Goal: Task Accomplishment & Management: Manage account settings

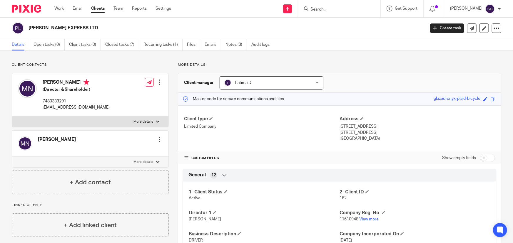
click at [342, 11] on input "Search" at bounding box center [336, 9] width 53 height 5
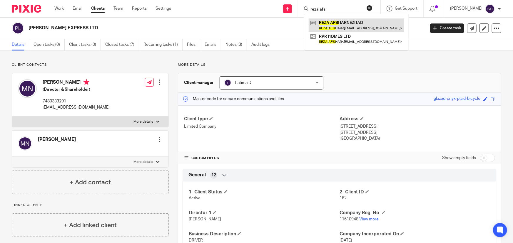
type input "reza afs"
click at [346, 22] on link at bounding box center [355, 26] width 95 height 14
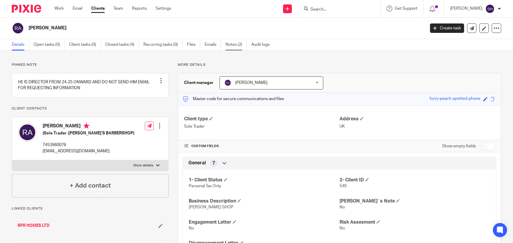
click at [235, 45] on link "Notes (2)" at bounding box center [235, 44] width 21 height 11
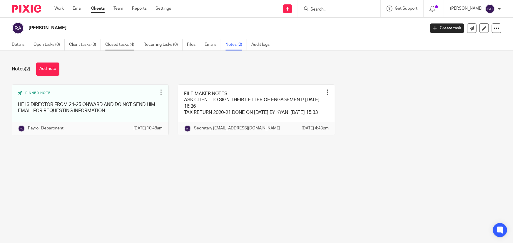
click at [118, 43] on link "Closed tasks (4)" at bounding box center [122, 44] width 34 height 11
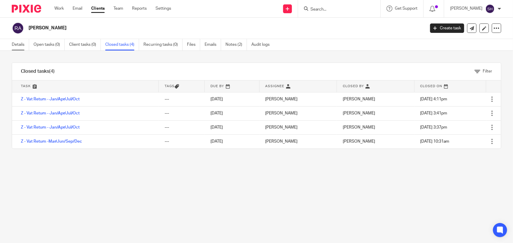
click at [15, 44] on link "Details" at bounding box center [20, 44] width 17 height 11
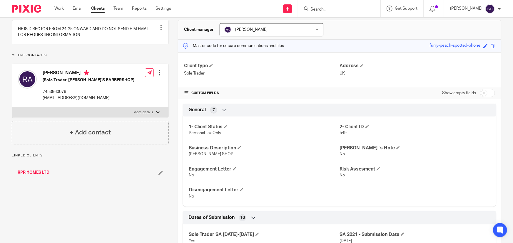
scroll to position [26, 0]
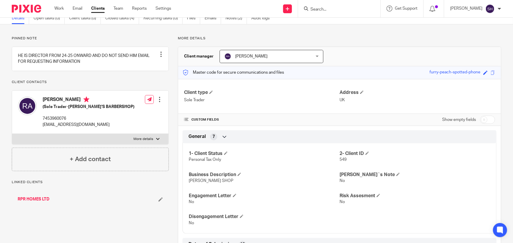
click at [145, 145] on label "More details" at bounding box center [90, 139] width 156 height 11
click at [12, 134] on input "More details" at bounding box center [12, 134] width 0 height 0
checkbox input "true"
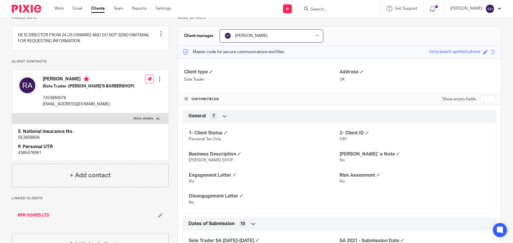
scroll to position [53, 0]
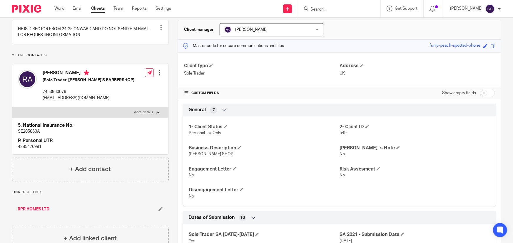
click at [46, 212] on link "RPR HOMES LTD" at bounding box center [34, 210] width 32 height 6
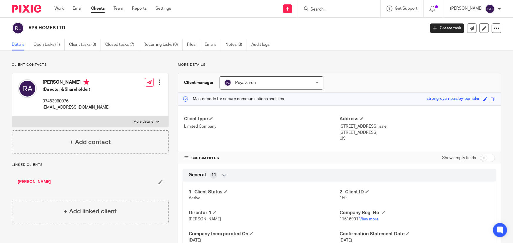
click at [142, 121] on p "More details" at bounding box center [143, 122] width 20 height 5
click at [12, 117] on input "More details" at bounding box center [12, 116] width 0 height 0
checkbox input "true"
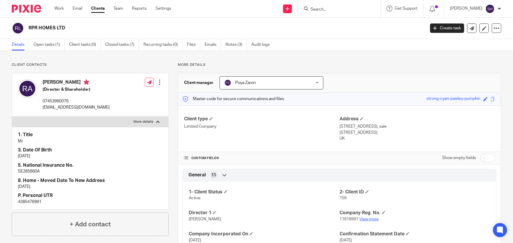
click at [370, 217] on link "View more" at bounding box center [368, 219] width 19 height 4
